Goal: Information Seeking & Learning: Learn about a topic

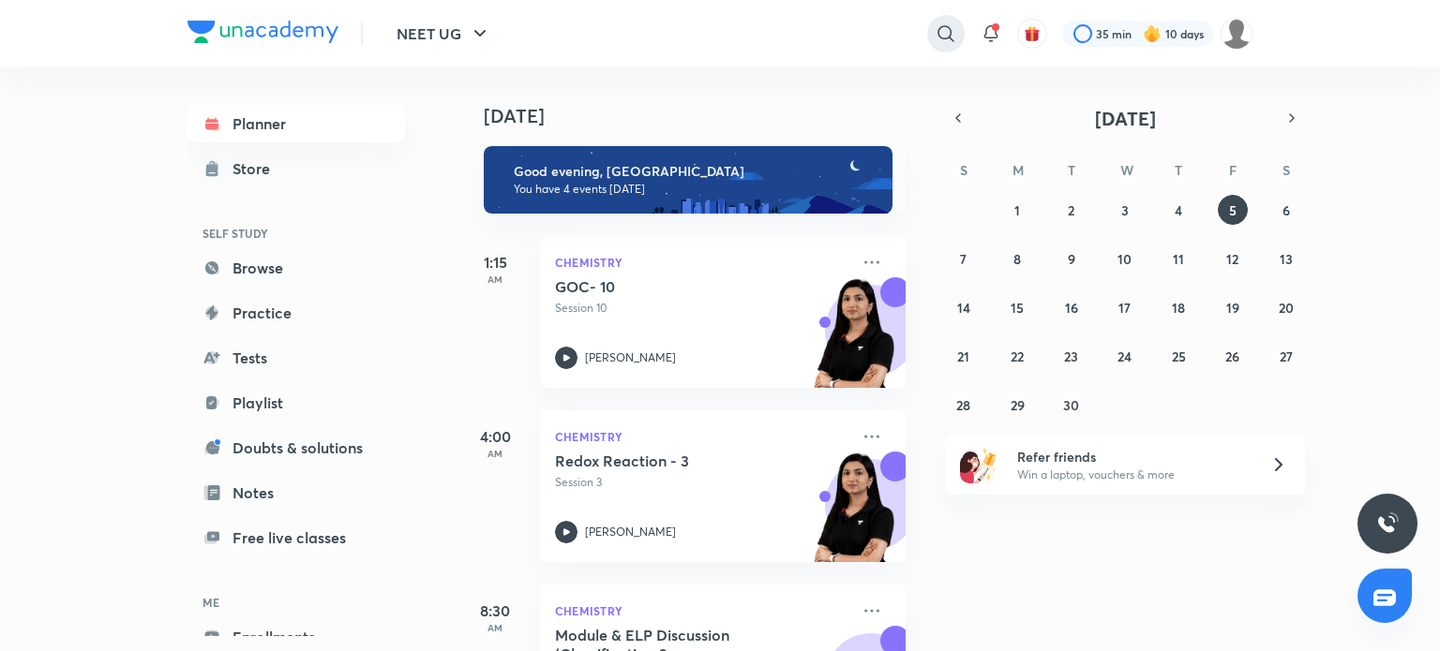
click at [930, 42] on div at bounding box center [945, 33] width 37 height 37
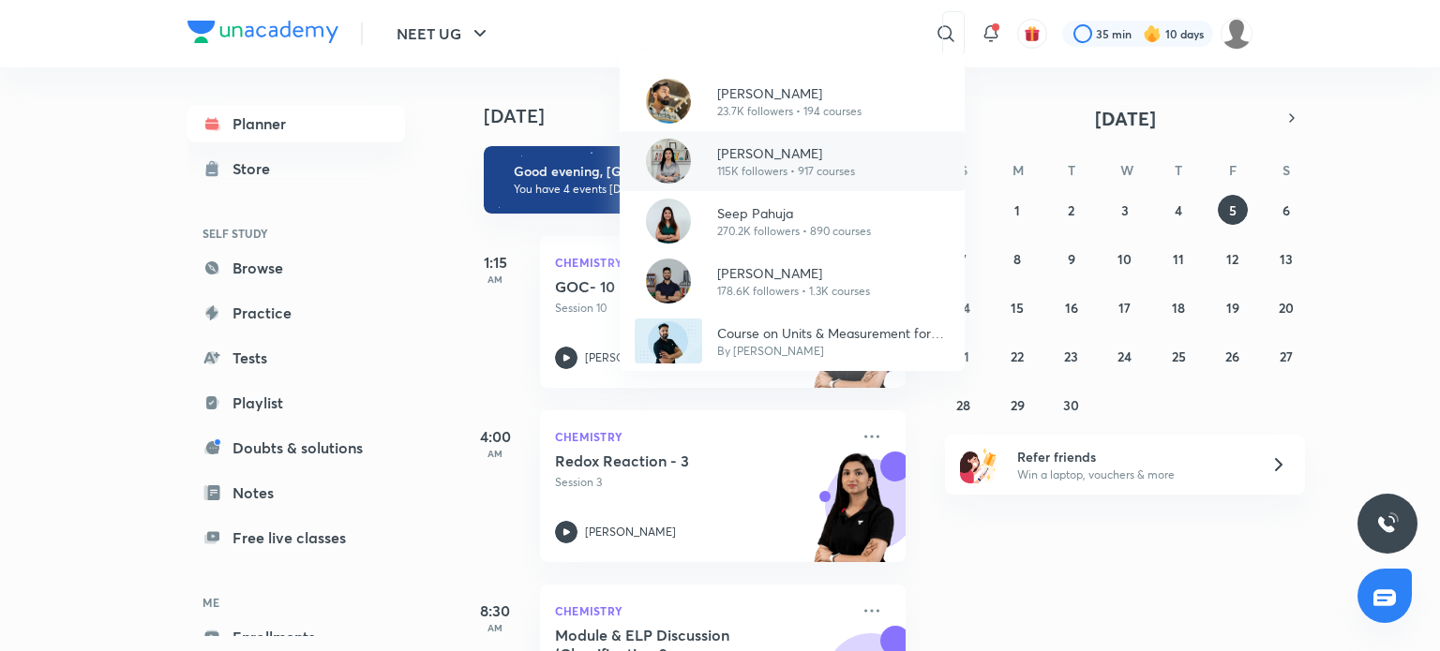
click at [825, 157] on p "[PERSON_NAME]" at bounding box center [786, 153] width 138 height 20
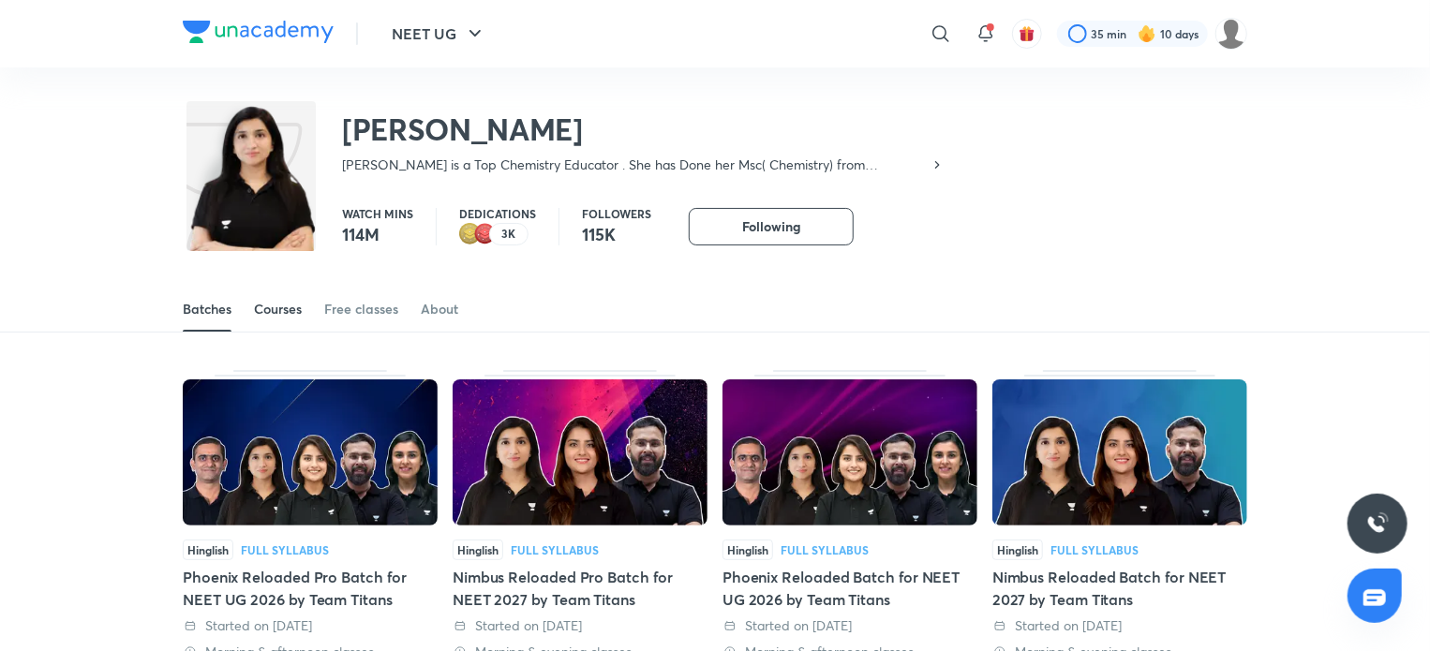
click at [274, 324] on link "Courses" at bounding box center [278, 309] width 48 height 45
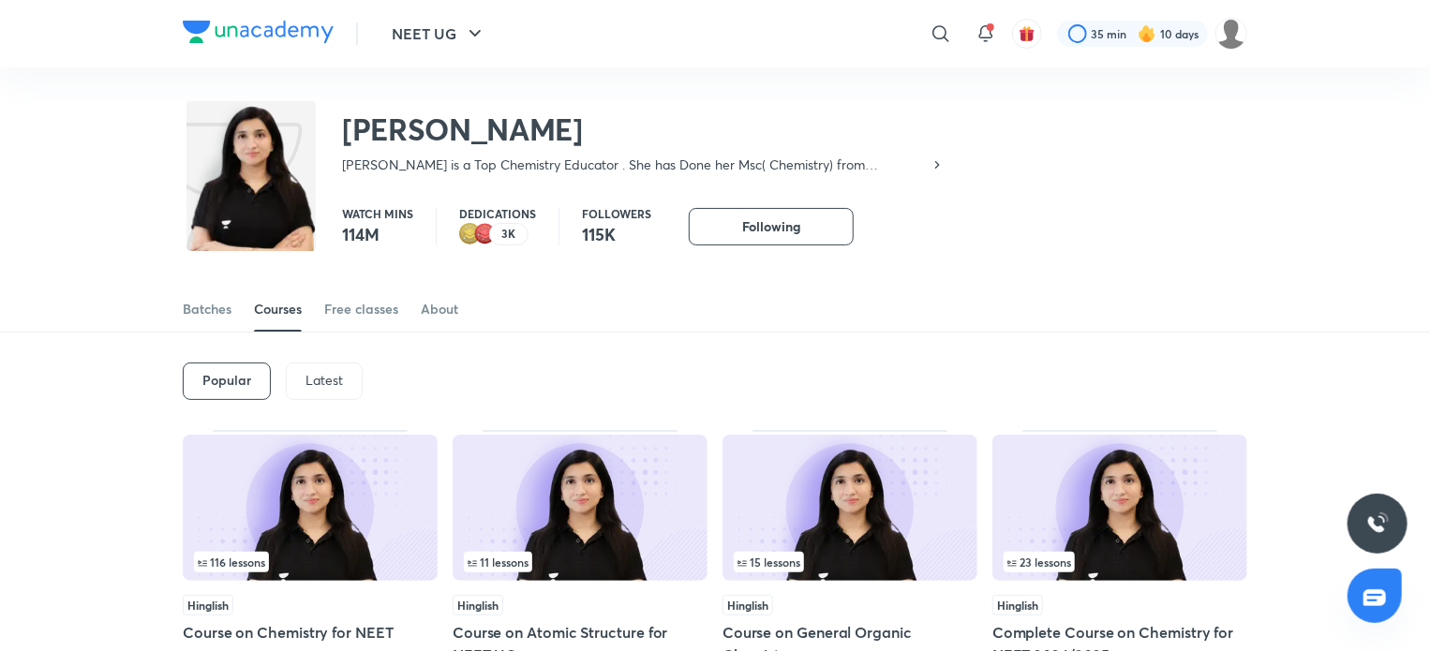
click at [331, 378] on p "Latest" at bounding box center [324, 380] width 37 height 15
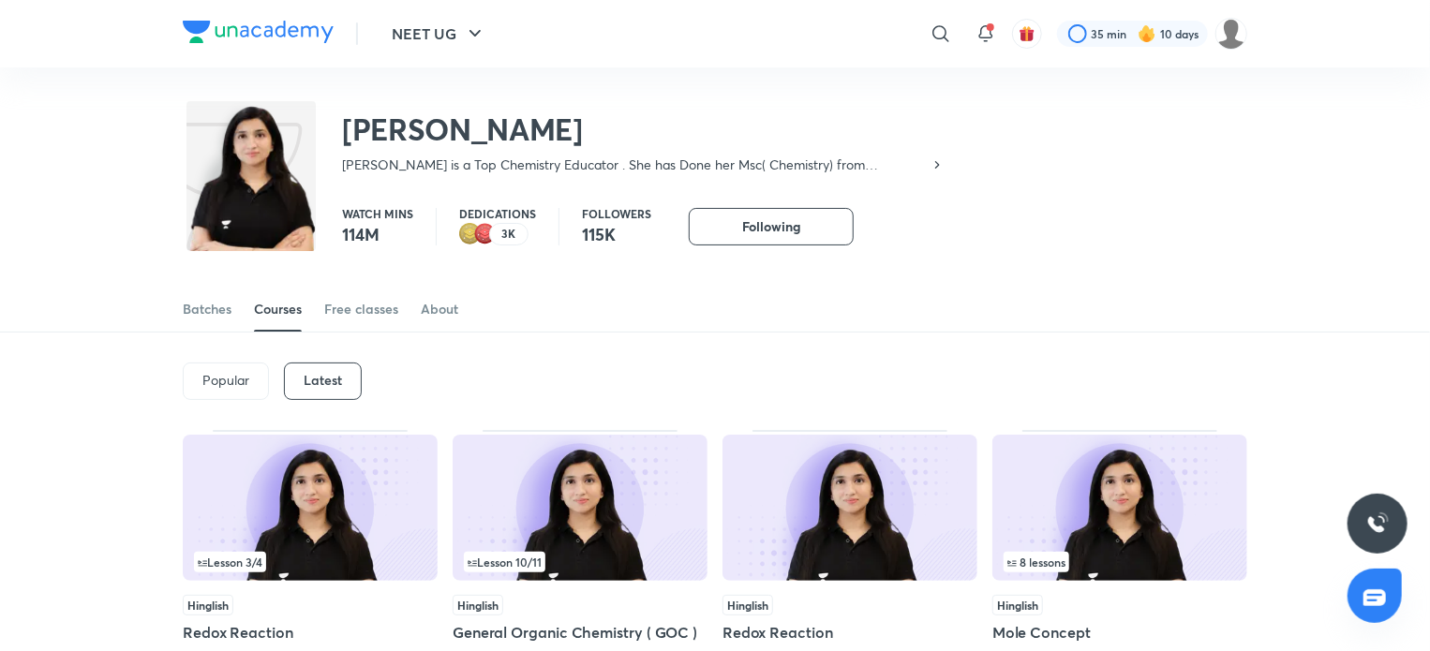
click at [591, 510] on img at bounding box center [580, 508] width 255 height 146
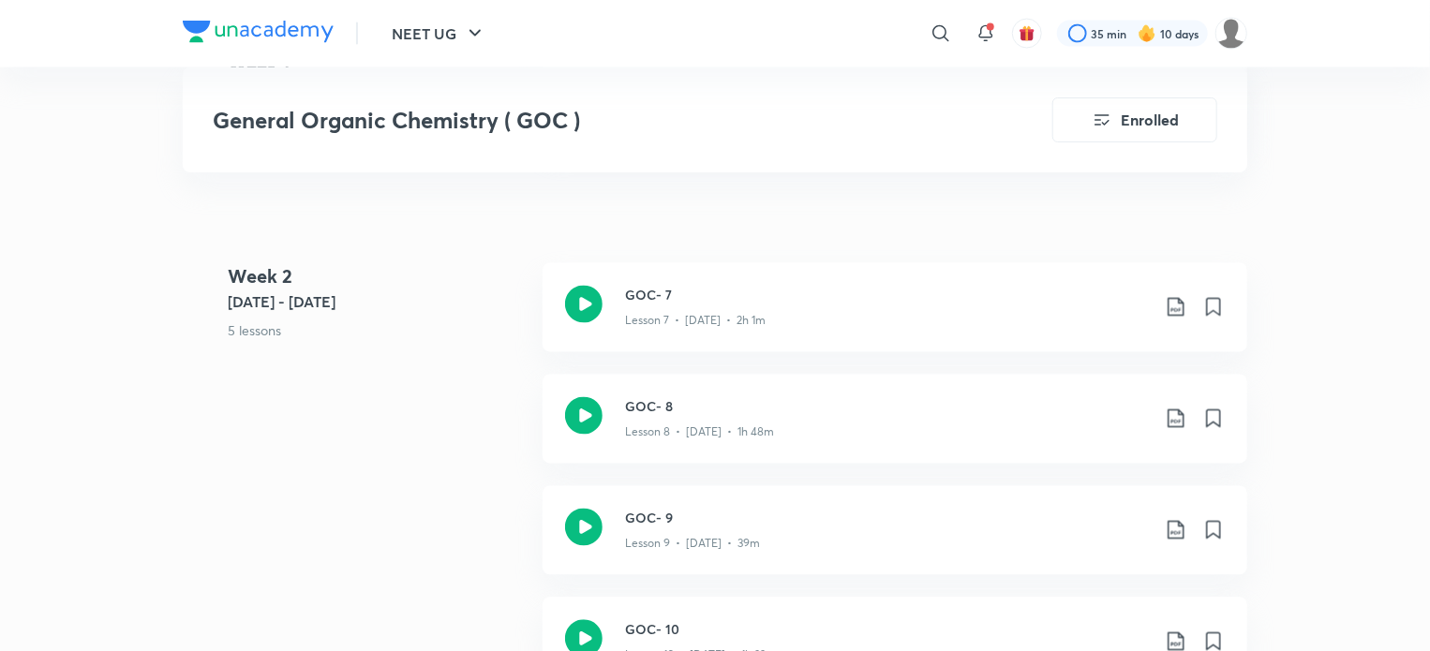
scroll to position [1687, 0]
click at [686, 422] on p "Lesson 8 • [DATE] • 1h 48m" at bounding box center [699, 430] width 149 height 17
click at [649, 526] on div "Lesson 9 • [DATE] • 39m" at bounding box center [887, 538] width 525 height 24
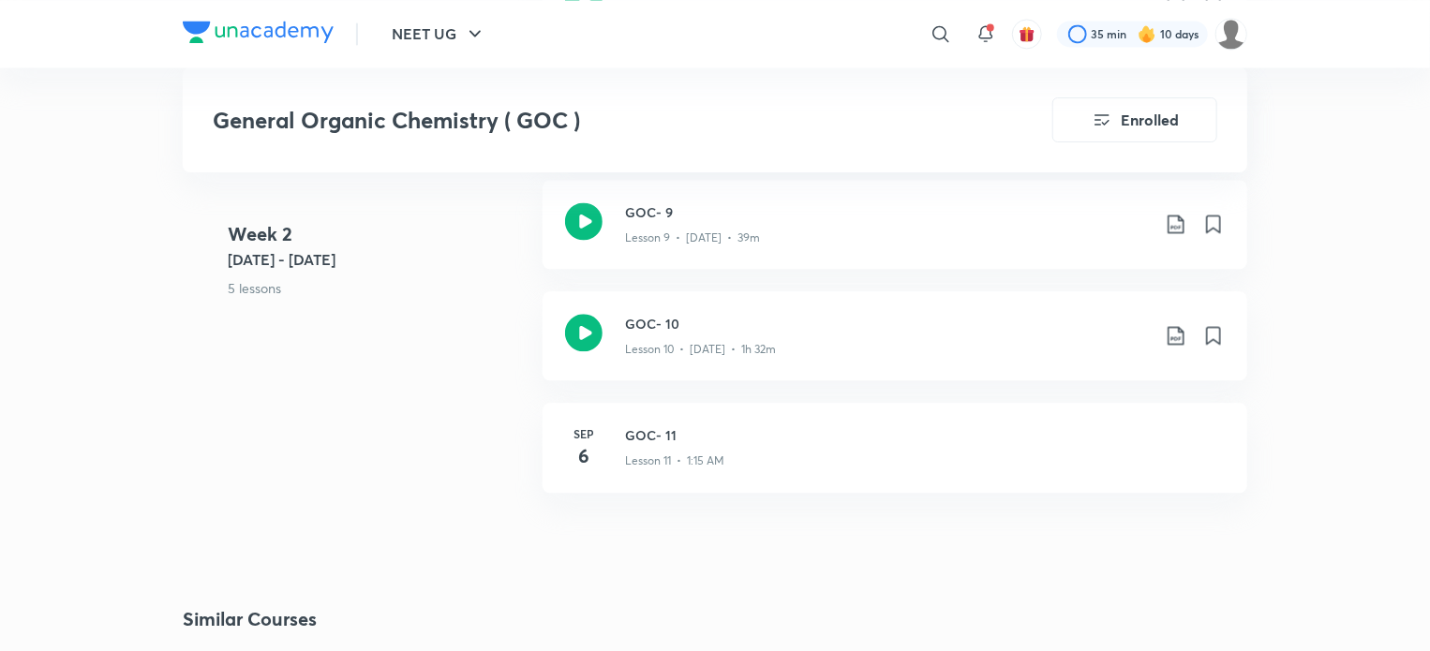
scroll to position [1987, 0]
click at [568, 337] on icon at bounding box center [583, 336] width 37 height 37
